Goal: Navigation & Orientation: Find specific page/section

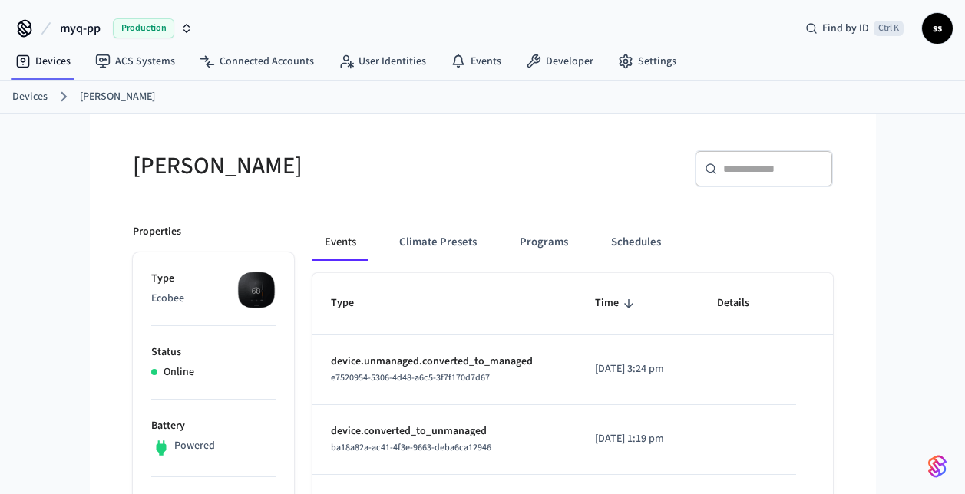
click at [145, 55] on link "ACS Systems" at bounding box center [135, 62] width 104 height 28
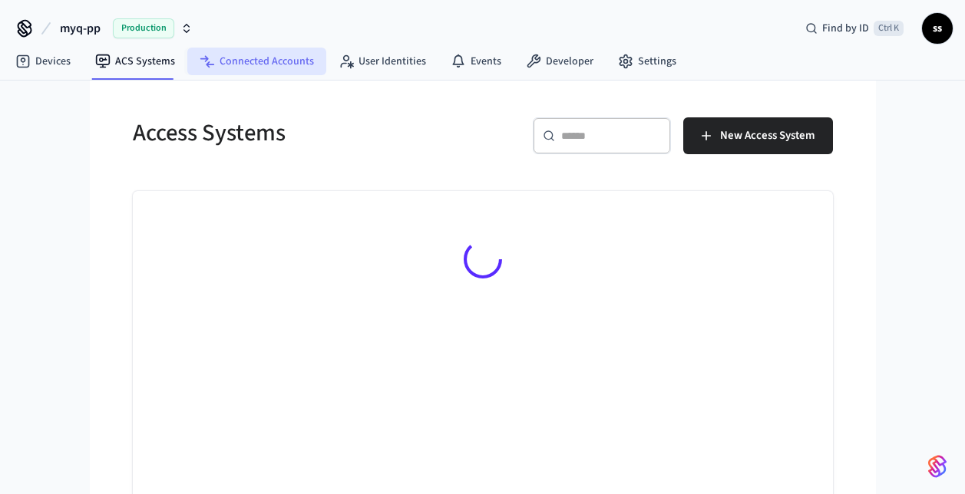
click at [257, 56] on link "Connected Accounts" at bounding box center [256, 62] width 139 height 28
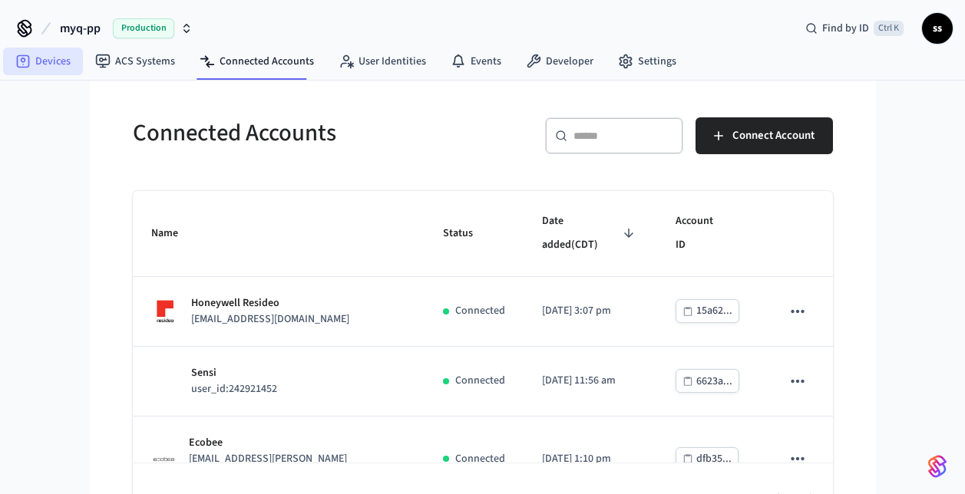
click at [51, 61] on link "Devices" at bounding box center [43, 62] width 80 height 28
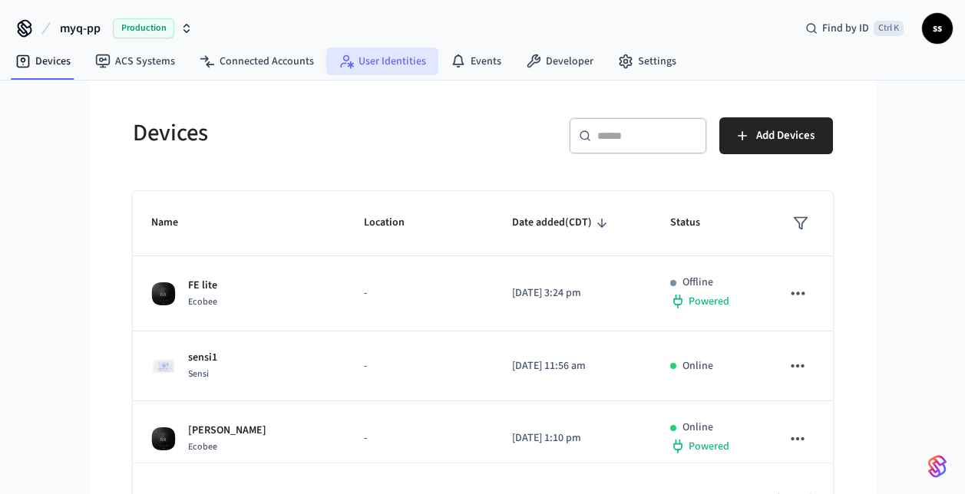
click at [370, 61] on link "User Identities" at bounding box center [382, 62] width 112 height 28
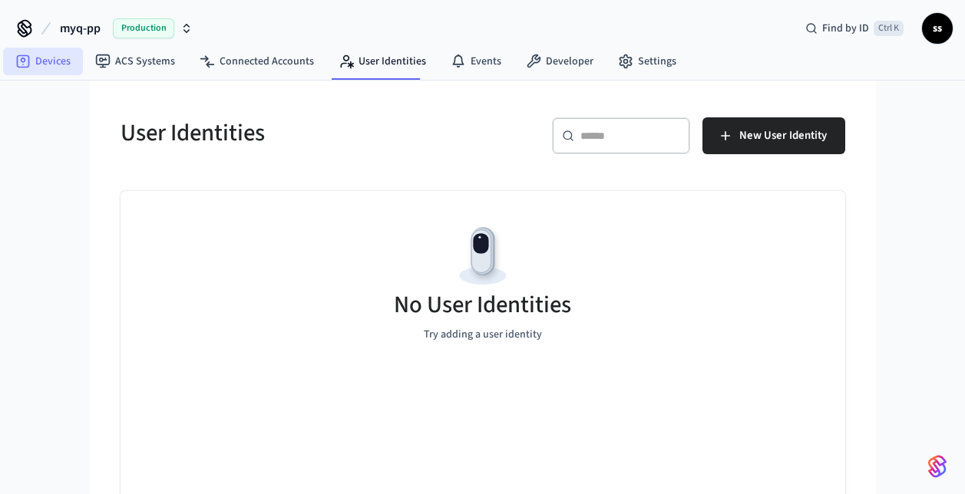
click at [47, 71] on link "Devices" at bounding box center [43, 62] width 80 height 28
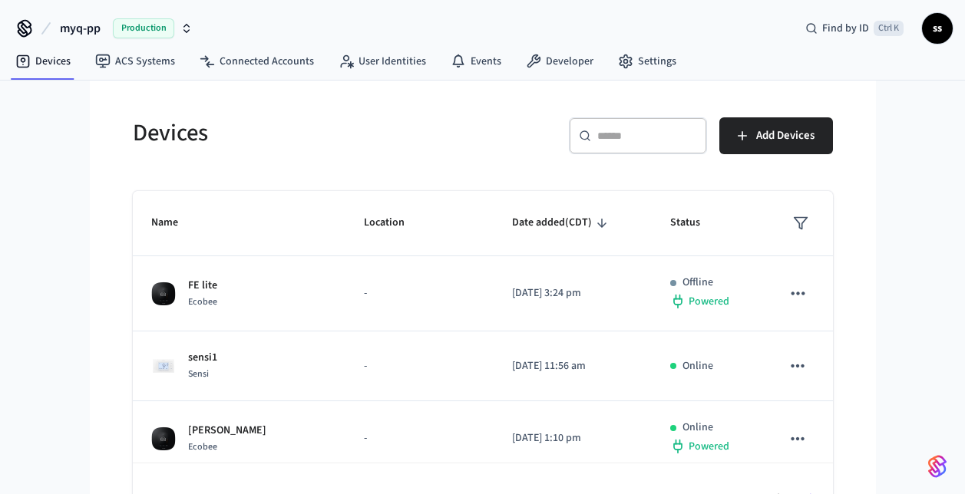
click at [88, 29] on span "myq-pp" at bounding box center [80, 28] width 41 height 18
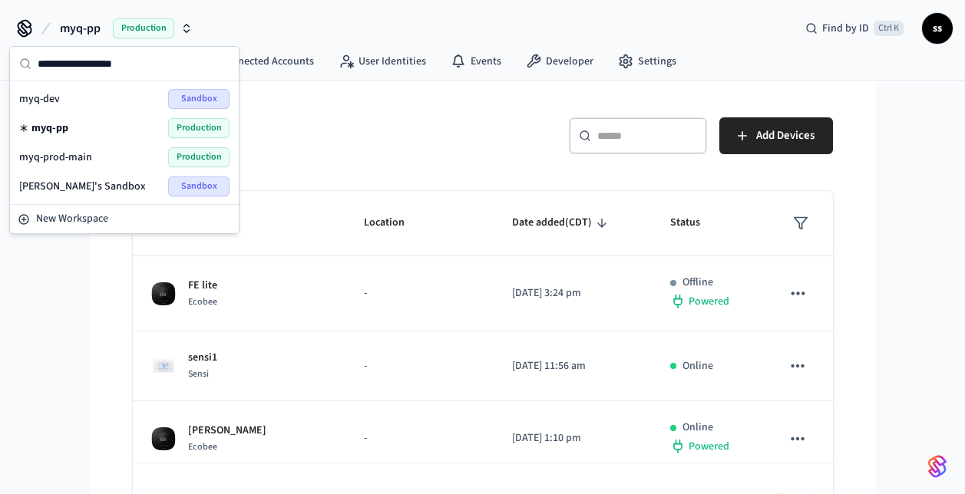
click at [66, 100] on div "myq-dev Sandbox" at bounding box center [124, 99] width 210 height 20
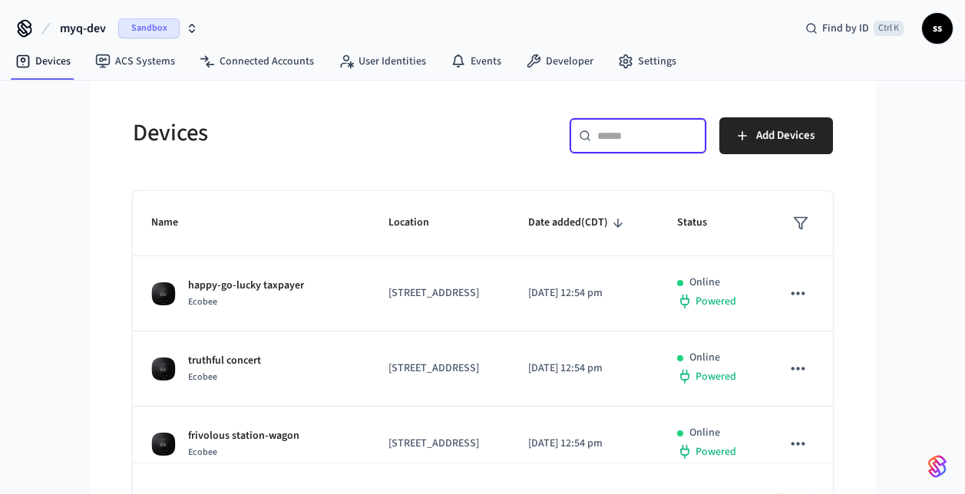
click at [608, 134] on input "text" at bounding box center [647, 135] width 100 height 15
paste input "**********"
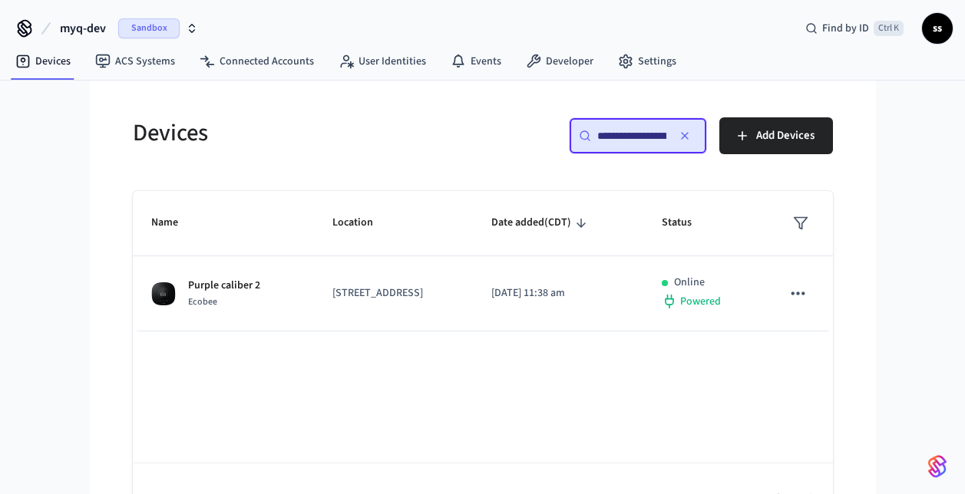
scroll to position [0, 111]
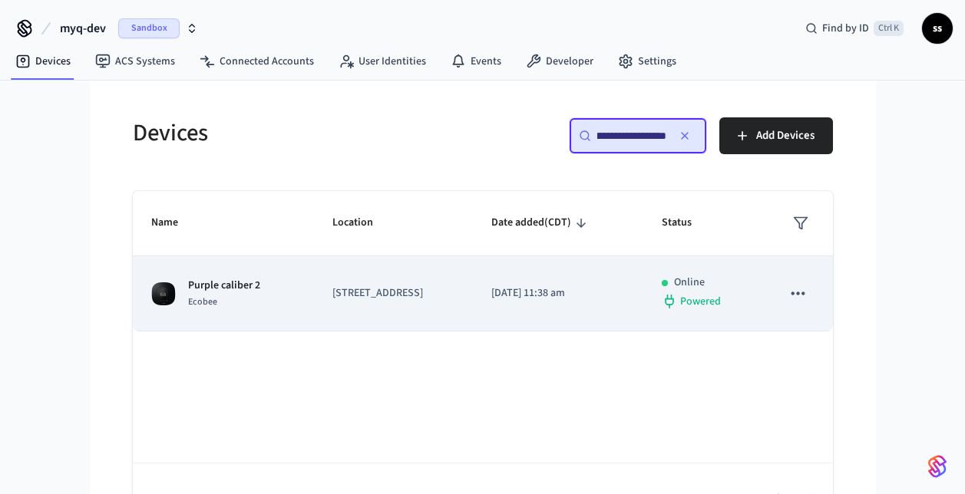
type input "**********"
click at [455, 299] on p "[STREET_ADDRESS]" at bounding box center [393, 294] width 122 height 16
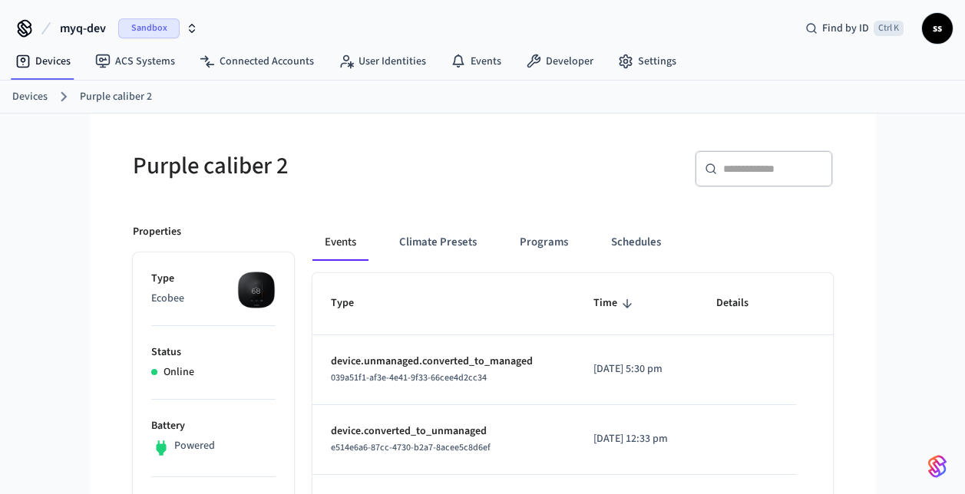
scroll to position [50, 0]
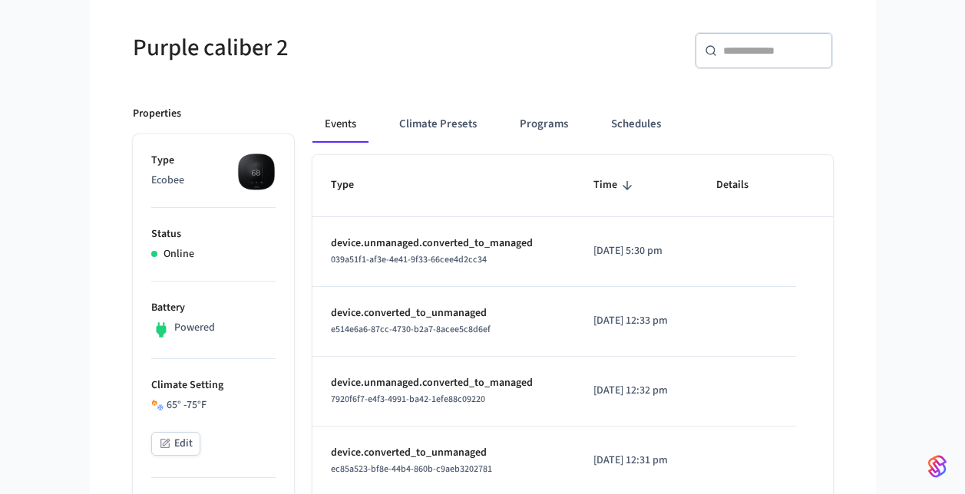
scroll to position [124, 0]
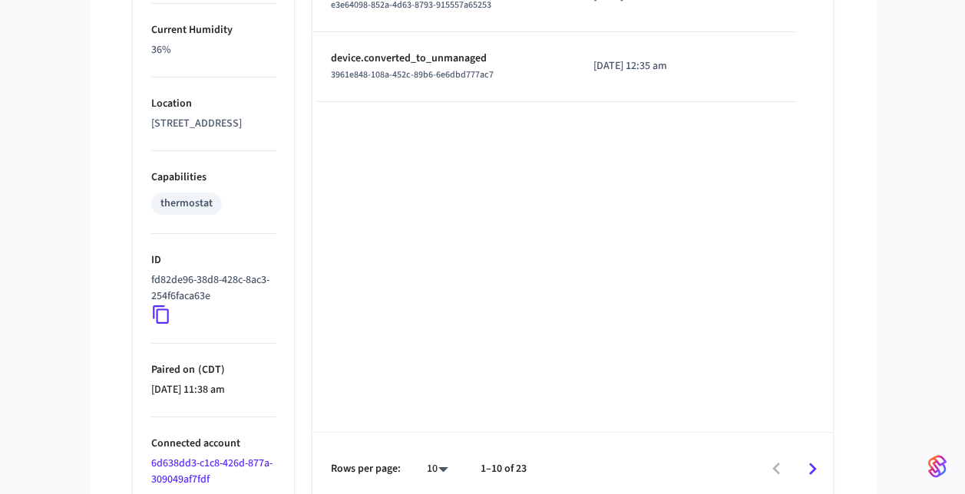
scroll to position [933, 0]
click at [157, 324] on icon at bounding box center [161, 314] width 20 height 20
